Goal: Task Accomplishment & Management: Manage account settings

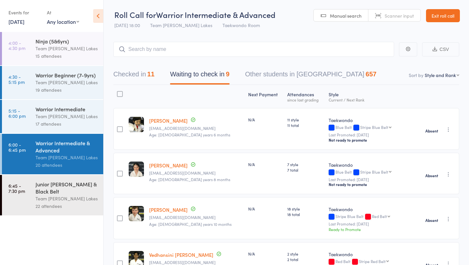
click at [444, 17] on link "Exit roll call" at bounding box center [443, 15] width 34 height 13
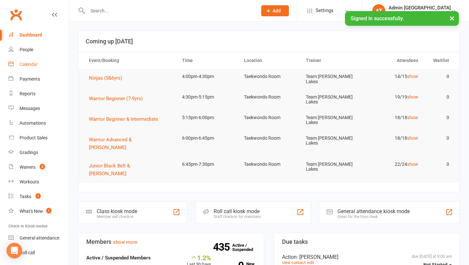
click at [28, 65] on div "Calendar" at bounding box center [29, 64] width 18 height 5
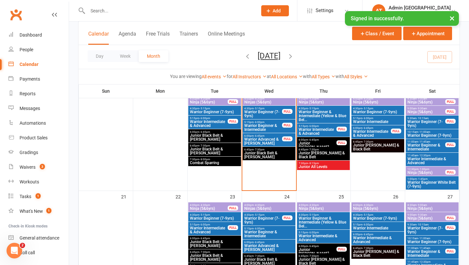
scroll to position [282, 0]
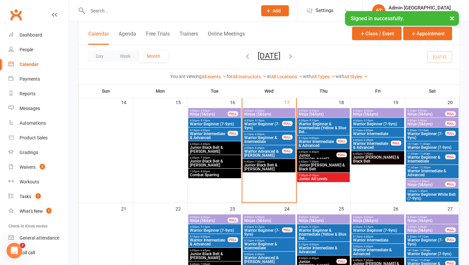
click at [207, 173] on span "Combat Sparring" at bounding box center [215, 175] width 50 height 4
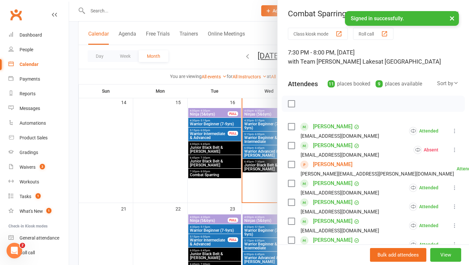
click at [218, 161] on div at bounding box center [269, 132] width 400 height 265
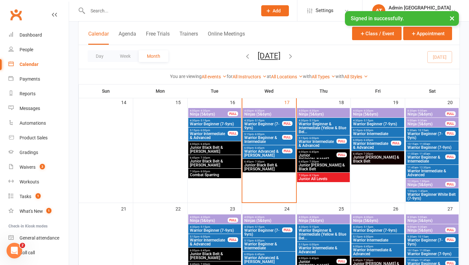
click at [218, 161] on span "Junior Black Belt & [PERSON_NAME]" at bounding box center [215, 163] width 50 height 8
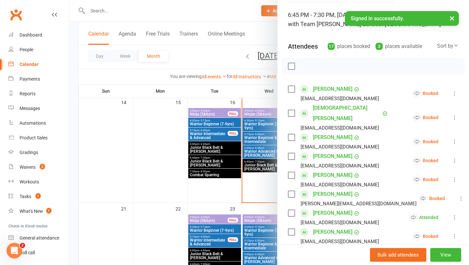
scroll to position [0, 0]
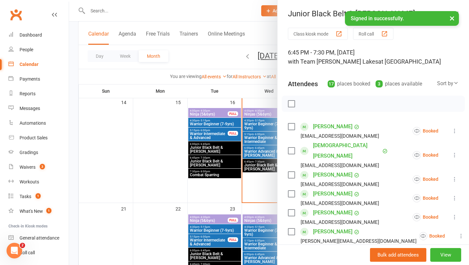
click at [366, 33] on button "Roll call" at bounding box center [373, 34] width 40 height 12
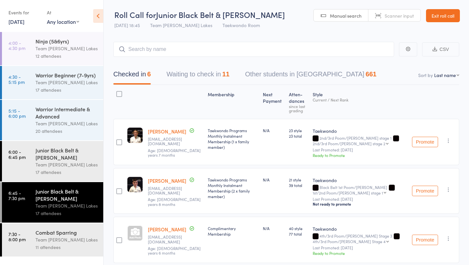
click at [192, 76] on button "Waiting to check in 11" at bounding box center [198, 75] width 63 height 17
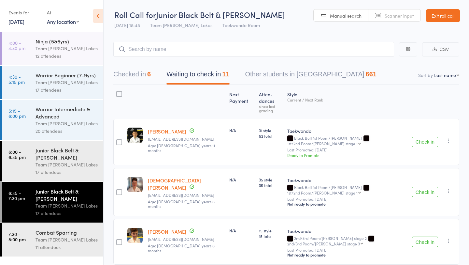
click at [427, 137] on button "Check in" at bounding box center [425, 142] width 26 height 10
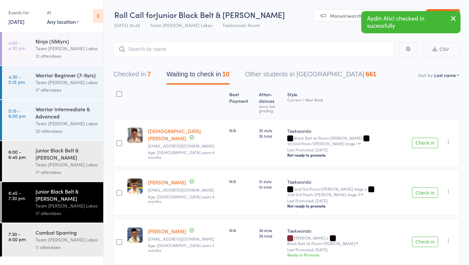
click at [419, 138] on button "Check in" at bounding box center [425, 143] width 26 height 10
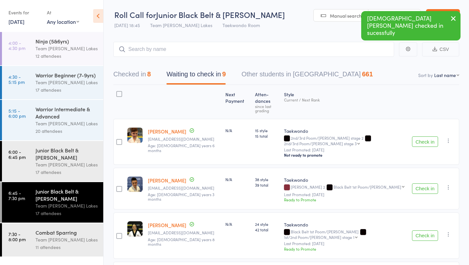
click at [419, 136] on button "Check in" at bounding box center [425, 141] width 26 height 10
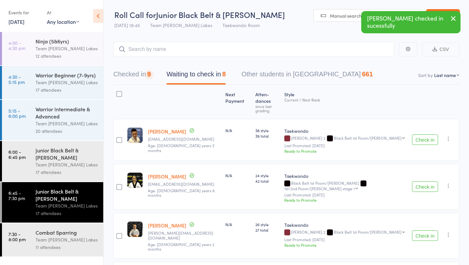
click at [419, 134] on button "Check in" at bounding box center [425, 139] width 26 height 10
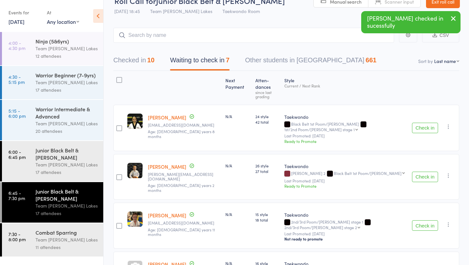
scroll to position [19, 0]
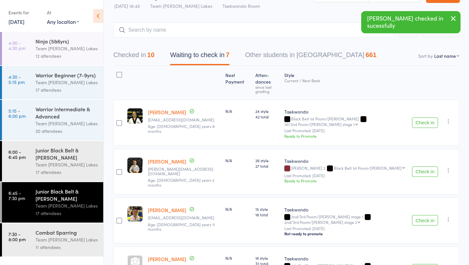
click at [425, 166] on button "Check in" at bounding box center [425, 171] width 26 height 10
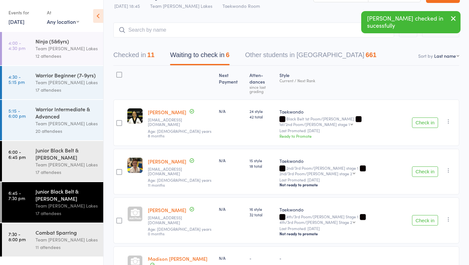
click at [425, 166] on button "Check in" at bounding box center [425, 171] width 26 height 10
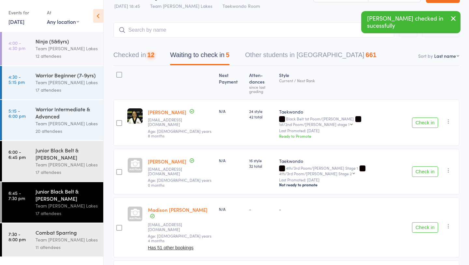
click at [425, 166] on button "Check in" at bounding box center [425, 171] width 26 height 10
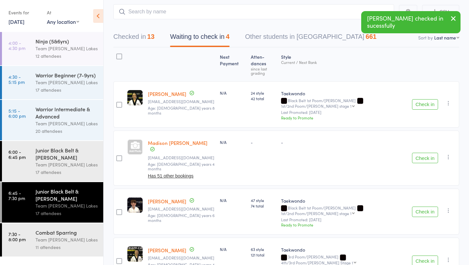
scroll to position [49, 0]
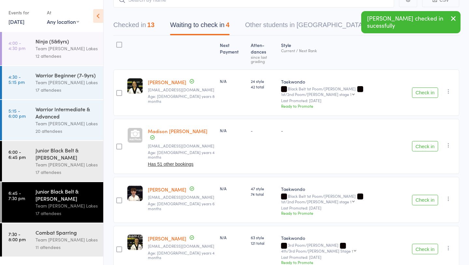
click at [425, 243] on button "Check in" at bounding box center [425, 248] width 26 height 10
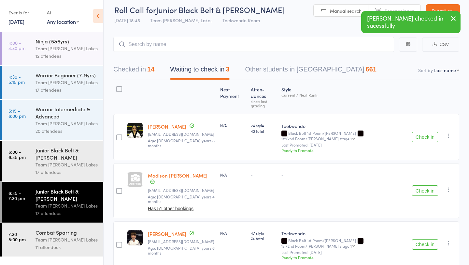
click at [119, 89] on div at bounding box center [119, 89] width 6 height 6
click at [118, 87] on input "checkbox" at bounding box center [118, 87] width 0 height 0
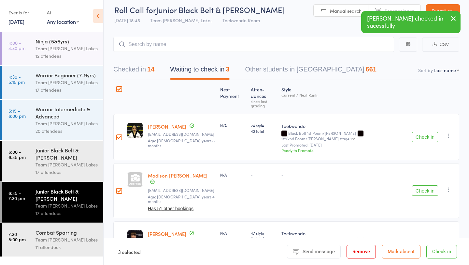
click at [401, 251] on button "Mark absent" at bounding box center [401, 251] width 39 height 14
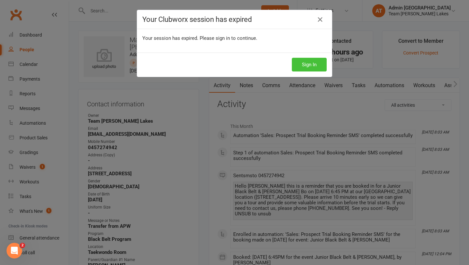
click at [306, 68] on button "Sign In" at bounding box center [309, 65] width 35 height 14
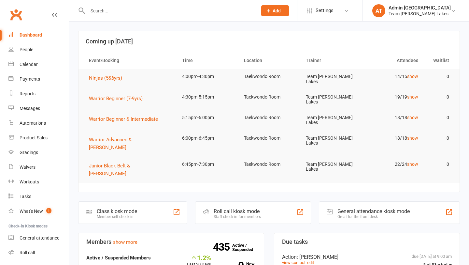
click at [118, 11] on input "text" at bounding box center [169, 10] width 167 height 9
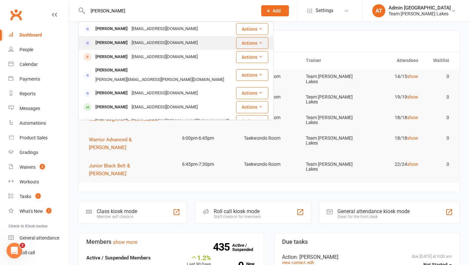
type input "[PERSON_NAME]"
click at [111, 43] on div "[PERSON_NAME]" at bounding box center [112, 42] width 36 height 9
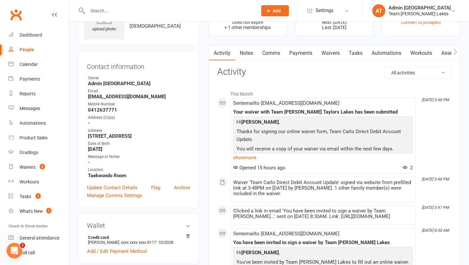
scroll to position [9, 0]
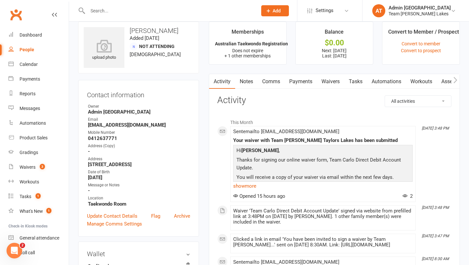
click at [308, 79] on link "Payments" at bounding box center [301, 81] width 32 height 15
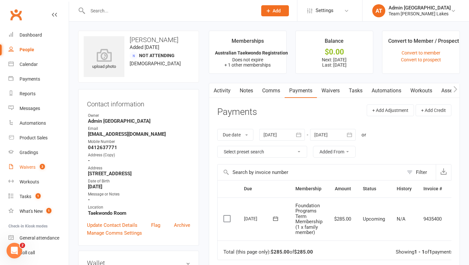
click at [29, 167] on div "Waivers" at bounding box center [28, 166] width 16 height 5
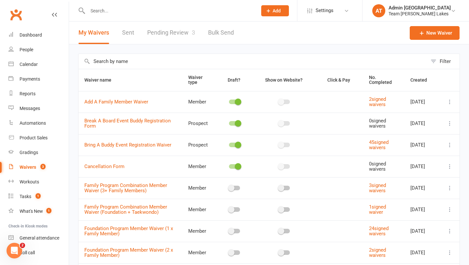
click at [168, 33] on link "Pending Review 3" at bounding box center [171, 33] width 48 height 22
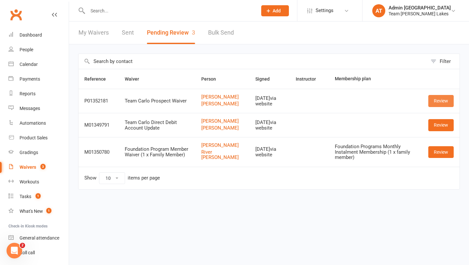
click at [444, 104] on link "Review" at bounding box center [441, 101] width 25 height 12
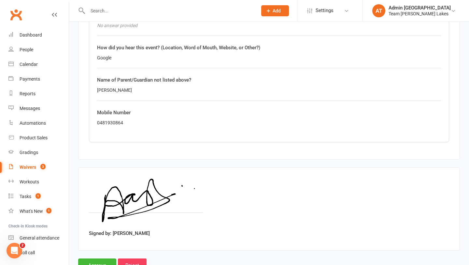
scroll to position [925, 0]
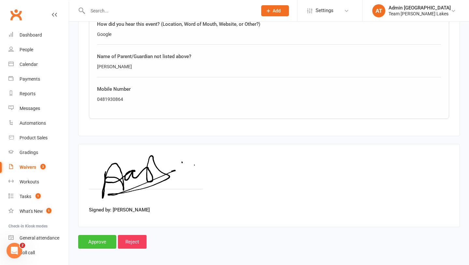
click at [98, 242] on input "Approve" at bounding box center [97, 242] width 38 height 14
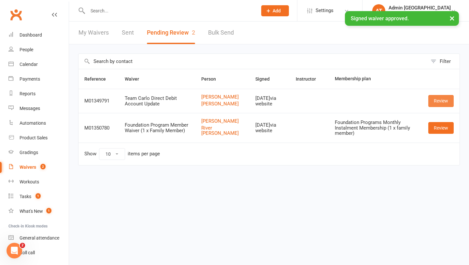
click at [444, 105] on link "Review" at bounding box center [441, 101] width 25 height 12
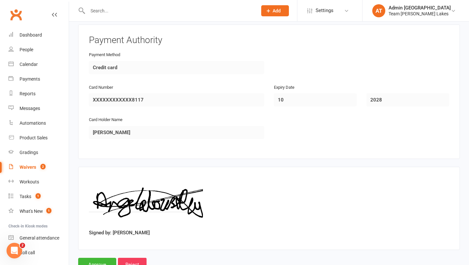
scroll to position [567, 0]
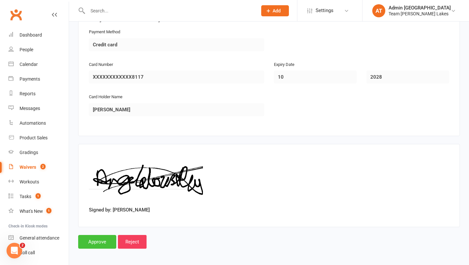
click at [96, 240] on input "Approve" at bounding box center [97, 242] width 38 height 14
